Goal: Communication & Community: Answer question/provide support

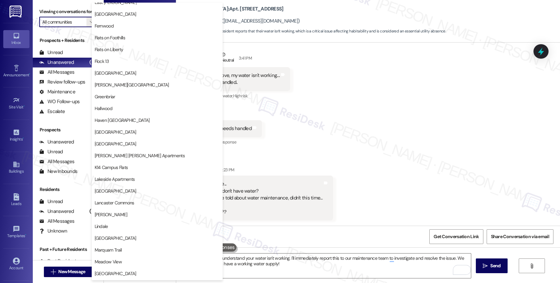
scroll to position [1208, 0]
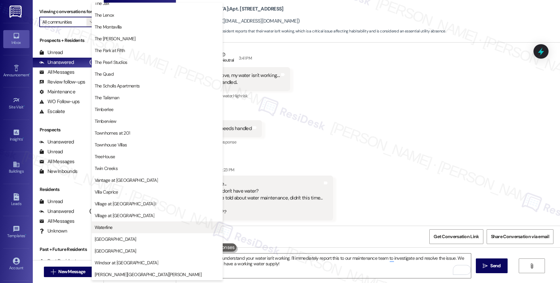
click at [128, 225] on span "Waterline" at bounding box center [157, 227] width 125 height 7
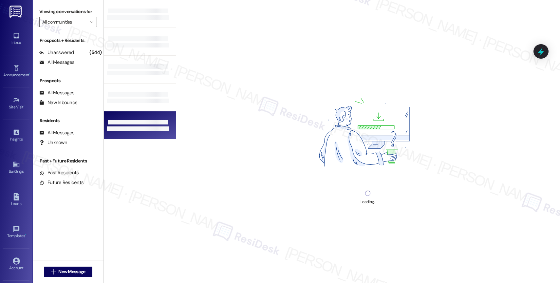
type input "Waterline"
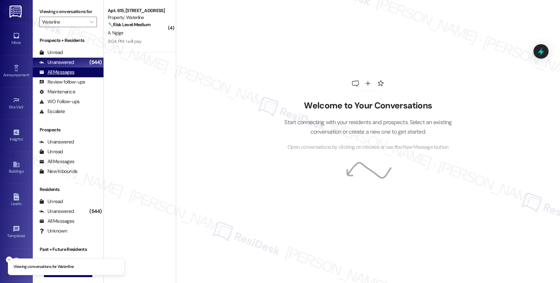
click at [76, 77] on div "All Messages (undefined)" at bounding box center [68, 72] width 71 height 10
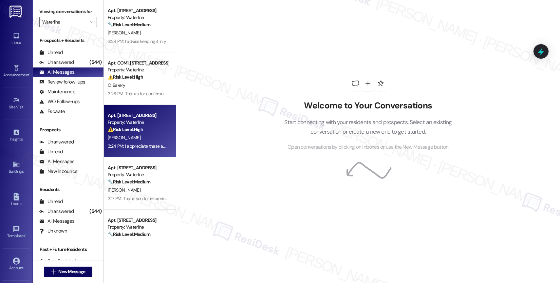
click at [142, 130] on div "⚠️ Risk Level: High The resident reports a prolonged internet outage affecting …" at bounding box center [138, 129] width 61 height 7
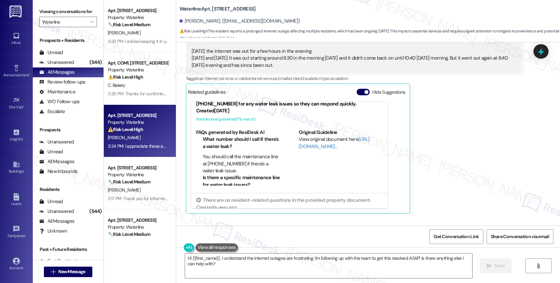
scroll to position [27, 0]
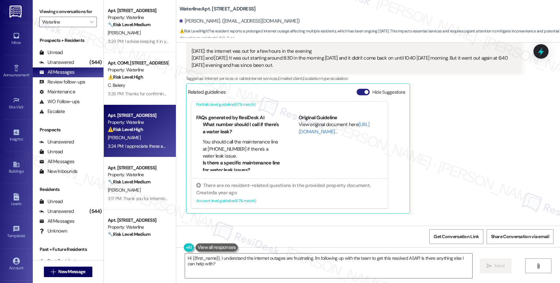
click at [357, 95] on button "Hide Suggestions" at bounding box center [363, 92] width 13 height 7
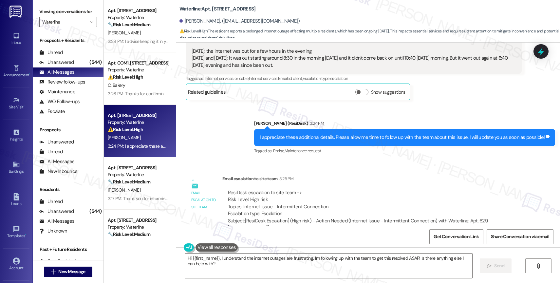
scroll to position [2620, 0]
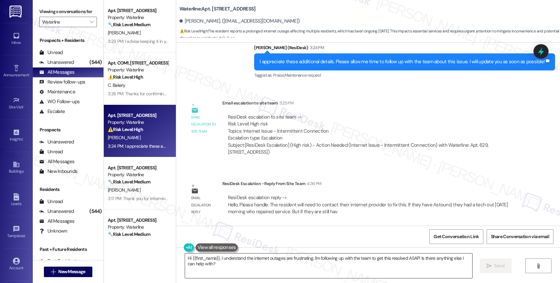
click at [222, 266] on textarea "Hi {{first_name}}, I understand the internet outages are frustrating. I'm follo…" at bounding box center [328, 266] width 287 height 25
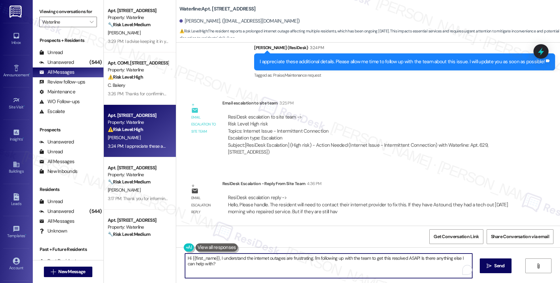
click at [222, 266] on textarea "Hi {{first_name}}, I understand the internet outages are frustrating. I'm follo…" at bounding box center [328, 266] width 287 height 25
click at [222, 266] on textarea "Hi {{first_name}}, I understand the internet outages are frustrating. I'm follo…" at bounding box center [327, 266] width 287 height 25
drag, startPoint x: 215, startPoint y: 257, endPoint x: 225, endPoint y: 272, distance: 18.1
click at [225, 271] on textarea "Hi {{first_name}}, I understand the internet outages are frustrating. I'm follo…" at bounding box center [327, 266] width 287 height 25
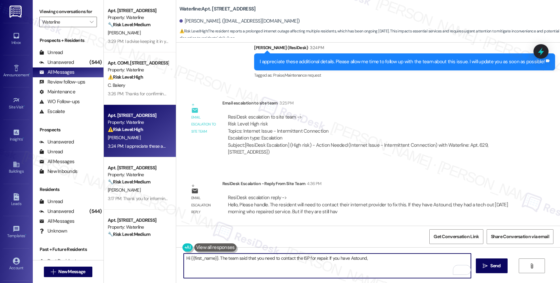
paste textarea "they had a tech out [DATE] morning who repaired service."
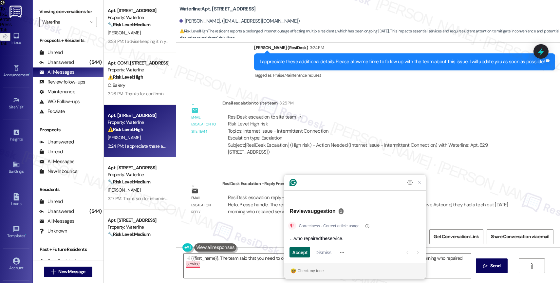
click at [302, 252] on span "Accept" at bounding box center [299, 252] width 15 height 7
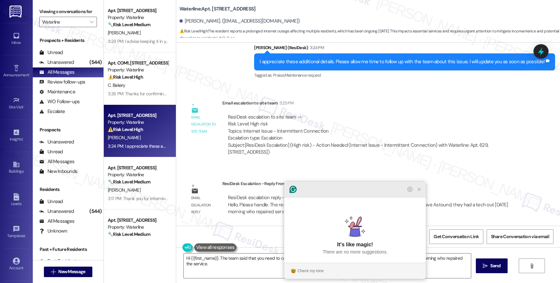
click at [420, 192] on icon "Close Grammarly Assistant" at bounding box center [419, 189] width 5 height 5
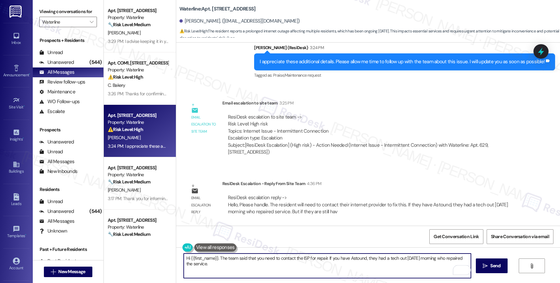
click at [256, 267] on textarea "Hi {{first_name}}. The team said that you need to contact the ISP for repair. I…" at bounding box center [327, 266] width 287 height 25
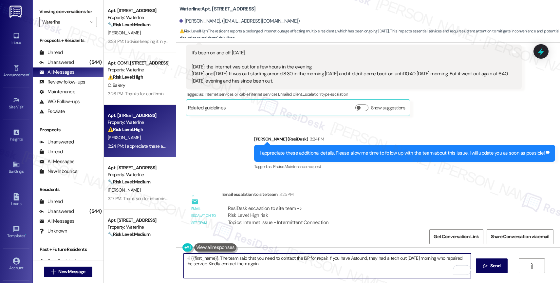
scroll to position [2520, 0]
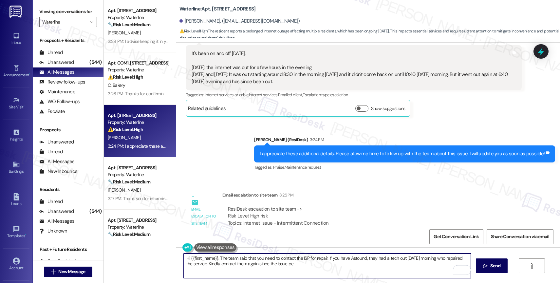
drag, startPoint x: 255, startPoint y: 264, endPoint x: 350, endPoint y: 268, distance: 95.4
click at [350, 268] on textarea "Hi {{first_name}}. The team said that you need to contact the ISP for repair. I…" at bounding box center [327, 266] width 287 height 25
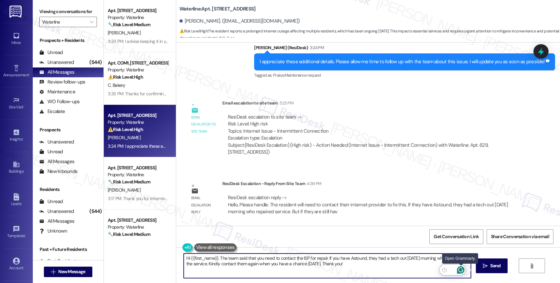
type textarea "Hi {{first_name}}. The team said that you need to contact the ISP for repair. I…"
click at [461, 268] on icon "Open Grammarly. 0 Suggestions." at bounding box center [460, 269] width 7 height 7
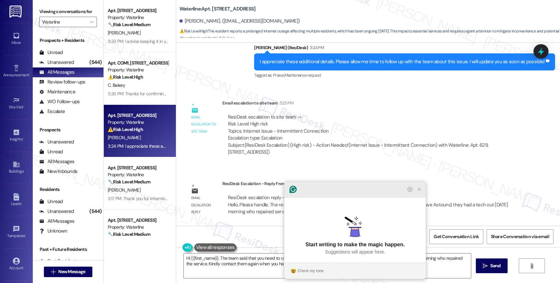
click at [419, 192] on icon "Close Grammarly Assistant" at bounding box center [419, 189] width 5 height 5
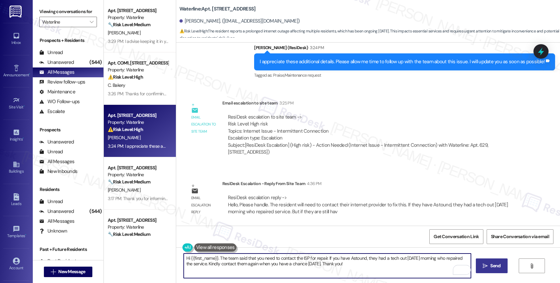
click at [489, 264] on span "Send" at bounding box center [495, 265] width 13 height 7
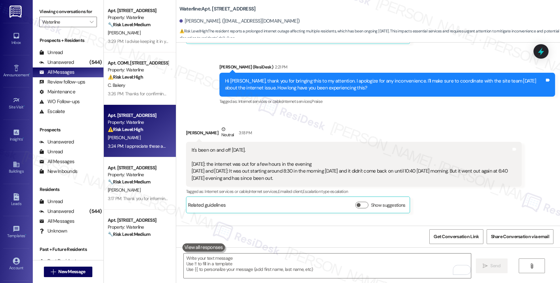
scroll to position [2672, 0]
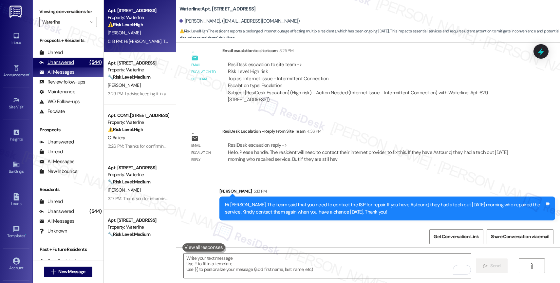
click at [88, 67] on div "(544)" at bounding box center [95, 62] width 15 height 10
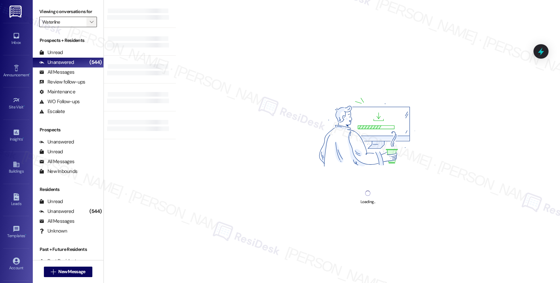
click at [90, 25] on icon "" at bounding box center [92, 21] width 4 height 5
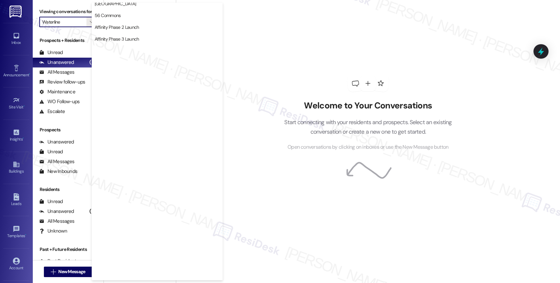
scroll to position [0, 0]
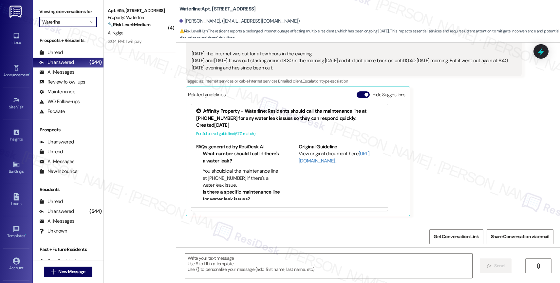
type textarea "Fetching suggested responses. Please feel free to read through the conversation…"
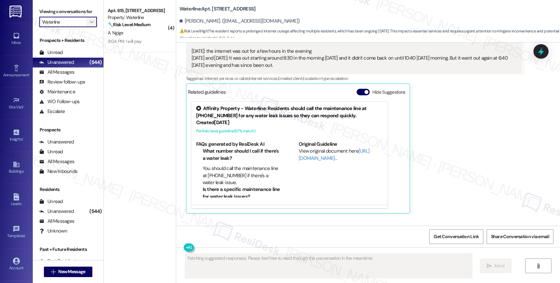
click at [88, 26] on span "" at bounding box center [91, 22] width 6 height 10
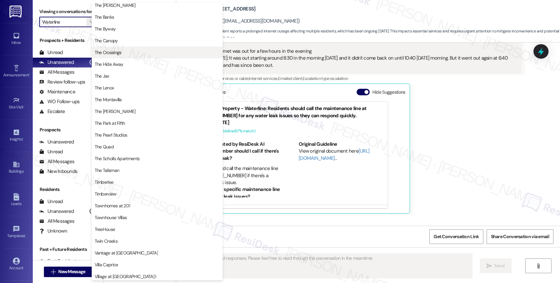
scroll to position [0, 0]
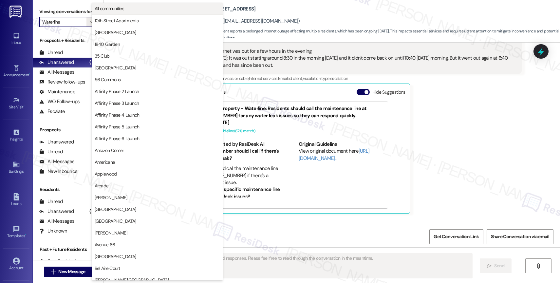
click at [153, 4] on button "All communities" at bounding box center [157, 9] width 131 height 12
